Goal: Check status

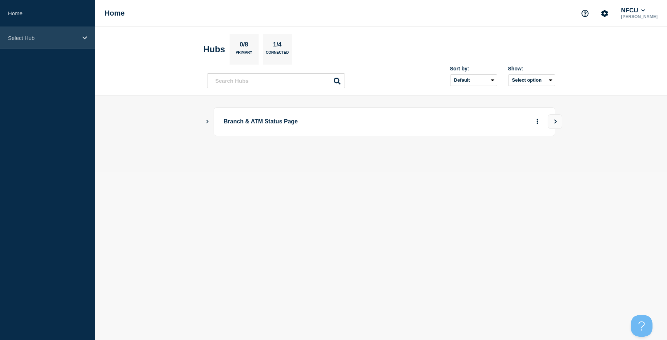
click at [58, 39] on p "Select Hub" at bounding box center [43, 38] width 70 height 6
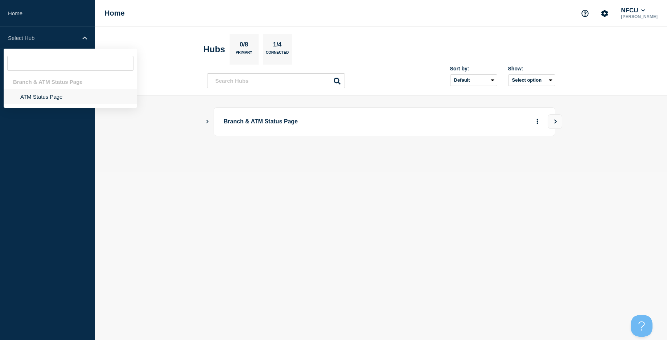
click at [59, 98] on li "ATM Status Page" at bounding box center [70, 96] width 133 height 15
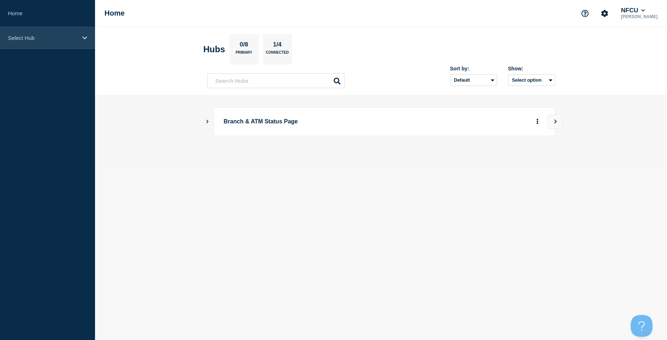
click at [56, 48] on div "Select Hub" at bounding box center [47, 38] width 95 height 22
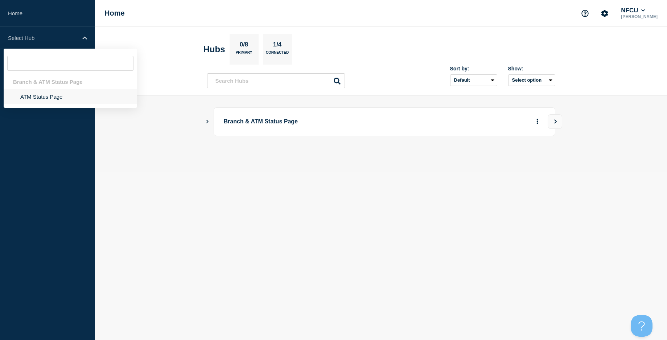
click at [61, 91] on li "ATM Status Page" at bounding box center [70, 96] width 133 height 15
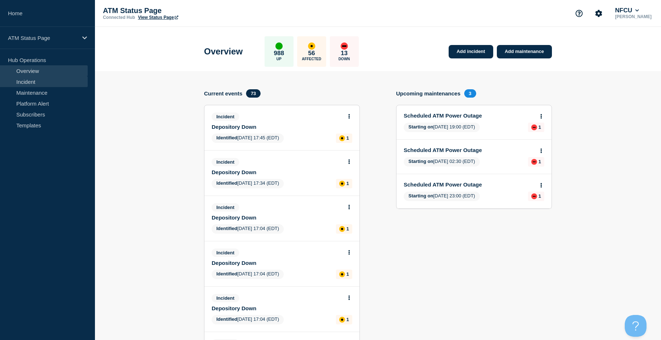
click at [47, 82] on link "Incident" at bounding box center [44, 81] width 88 height 11
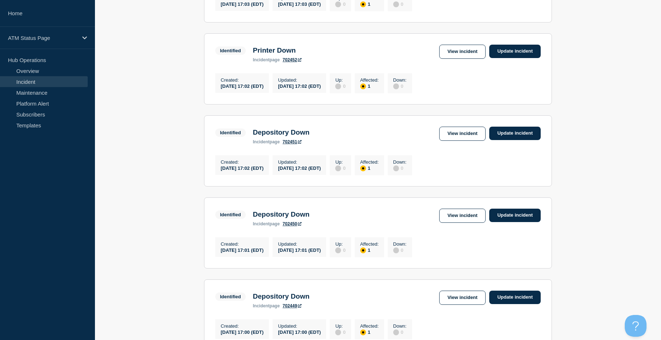
scroll to position [747, 0]
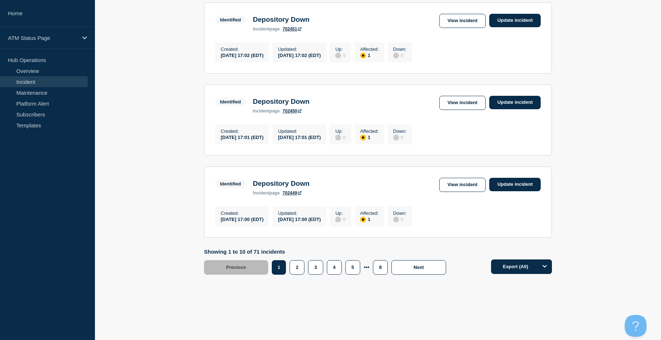
drag, startPoint x: 115, startPoint y: 125, endPoint x: 152, endPoint y: 237, distance: 118.6
